Goal: Task Accomplishment & Management: Complete application form

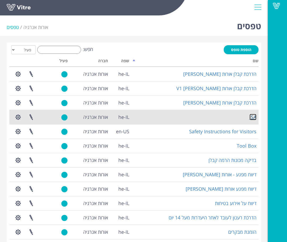
click at [249, 117] on link "JSA" at bounding box center [252, 117] width 7 height 6
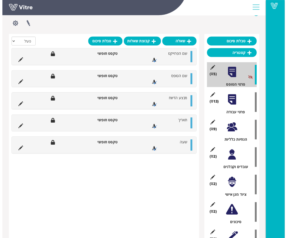
scroll to position [80, 0]
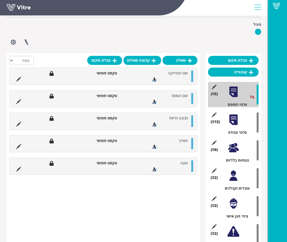
click at [230, 119] on div at bounding box center [233, 120] width 12 height 12
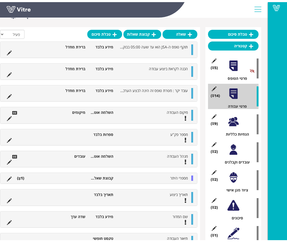
scroll to position [106, 0]
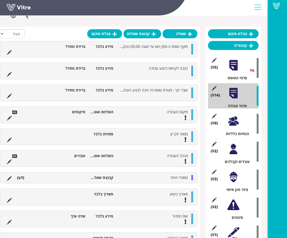
click at [233, 121] on div at bounding box center [233, 121] width 12 height 12
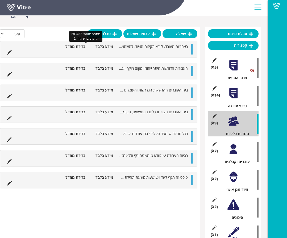
click at [174, 47] on span "באחריות העובד: לוודא תקינות הציוד. להשתמש בציוד מגן כמתחייב. לסלק מפגעים מסביבת…" at bounding box center [84, 46] width 208 height 5
drag, startPoint x: 183, startPoint y: 47, endPoint x: 194, endPoint y: 21, distance: 28.1
click at [236, 152] on div at bounding box center [233, 149] width 12 height 12
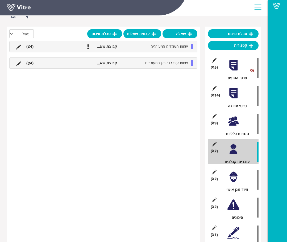
click at [233, 179] on div at bounding box center [233, 177] width 12 height 12
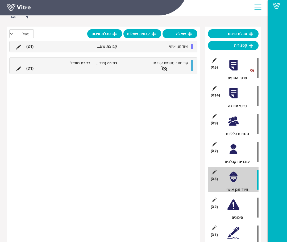
click at [231, 206] on div at bounding box center [233, 205] width 12 height 12
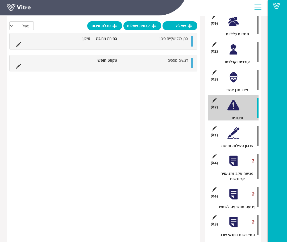
scroll to position [213, 0]
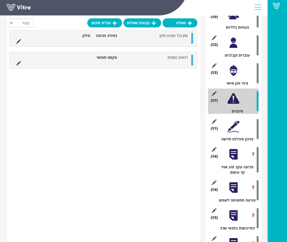
click at [233, 126] on div at bounding box center [233, 126] width 12 height 12
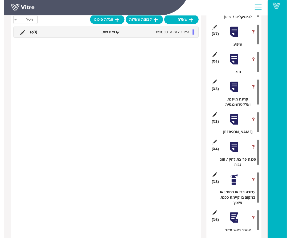
scroll to position [1112, 0]
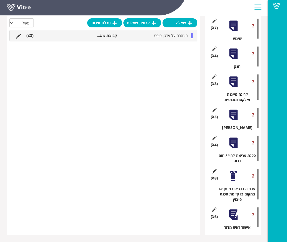
click at [234, 213] on div at bounding box center [233, 215] width 12 height 12
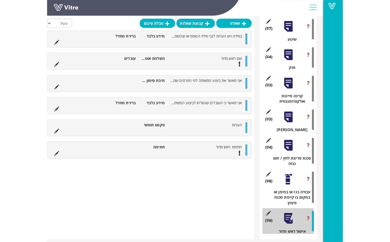
scroll to position [1045, 0]
